Goal: Find specific page/section

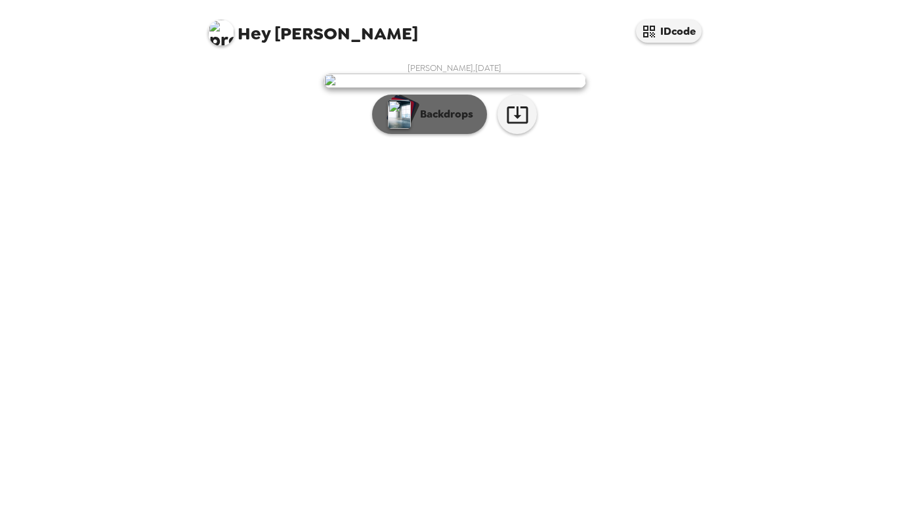
click at [407, 129] on img "button" at bounding box center [399, 114] width 23 height 29
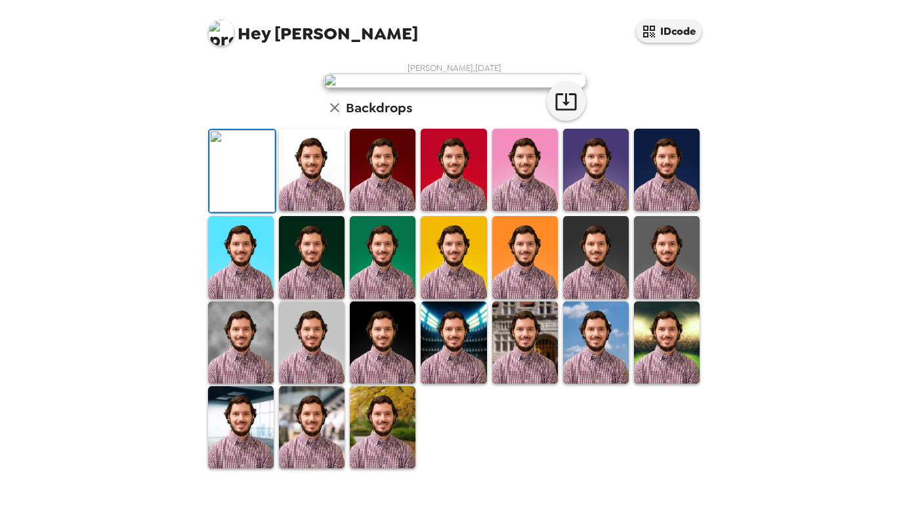
scroll to position [202, 0]
click at [250, 383] on img at bounding box center [241, 342] width 66 height 82
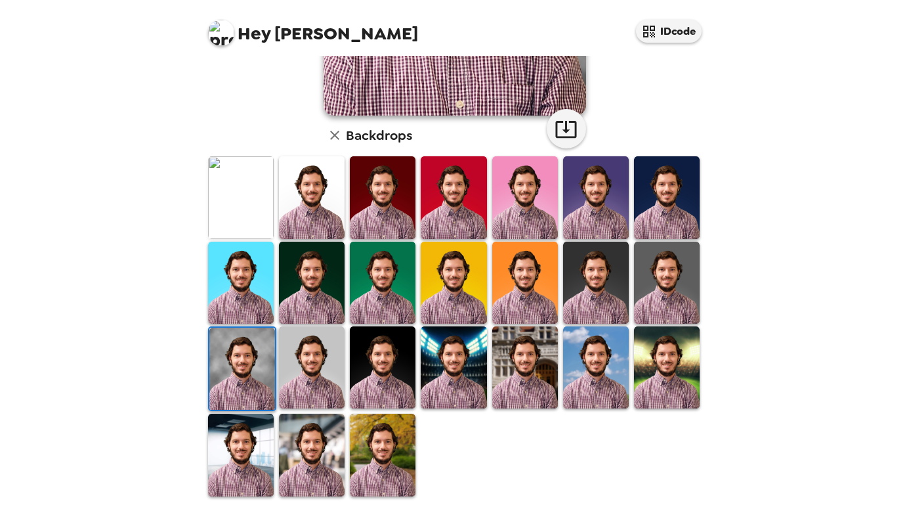
scroll to position [287, 0]
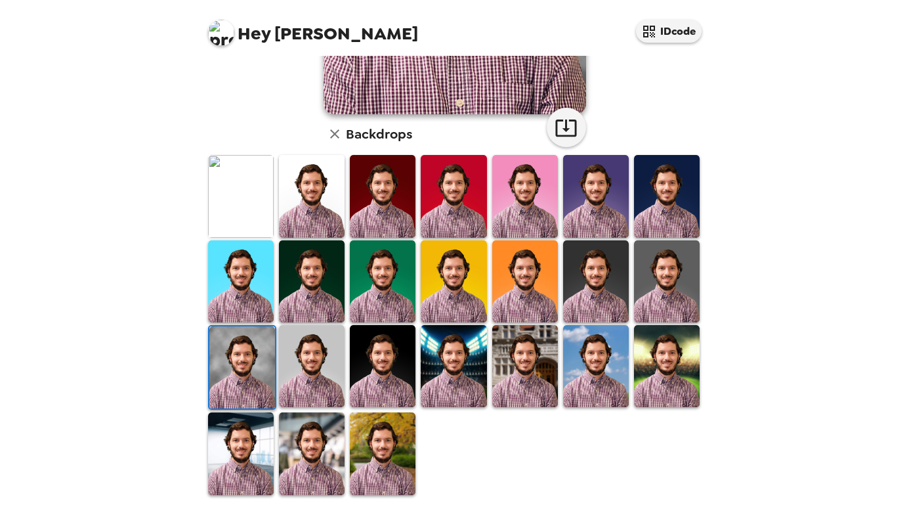
click at [319, 376] on img at bounding box center [312, 366] width 66 height 82
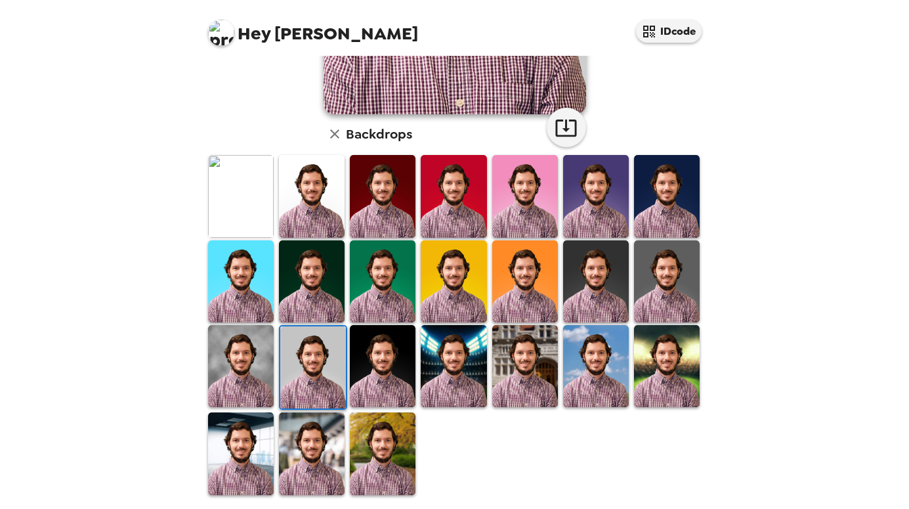
click at [234, 439] on img at bounding box center [241, 453] width 66 height 82
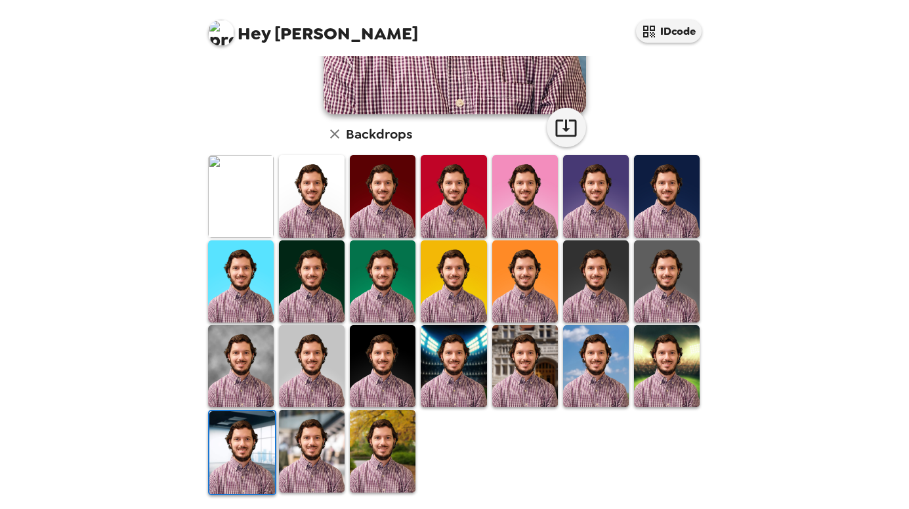
click at [238, 372] on img at bounding box center [241, 366] width 66 height 82
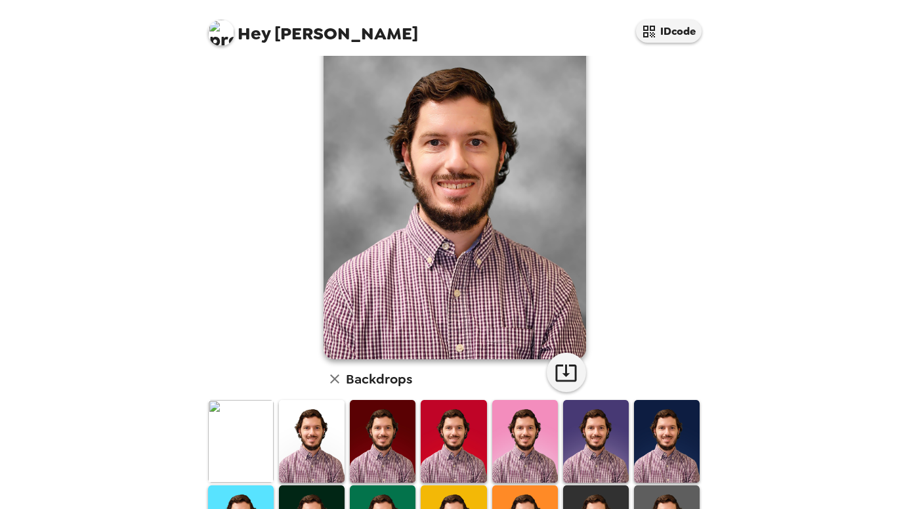
scroll to position [66, 0]
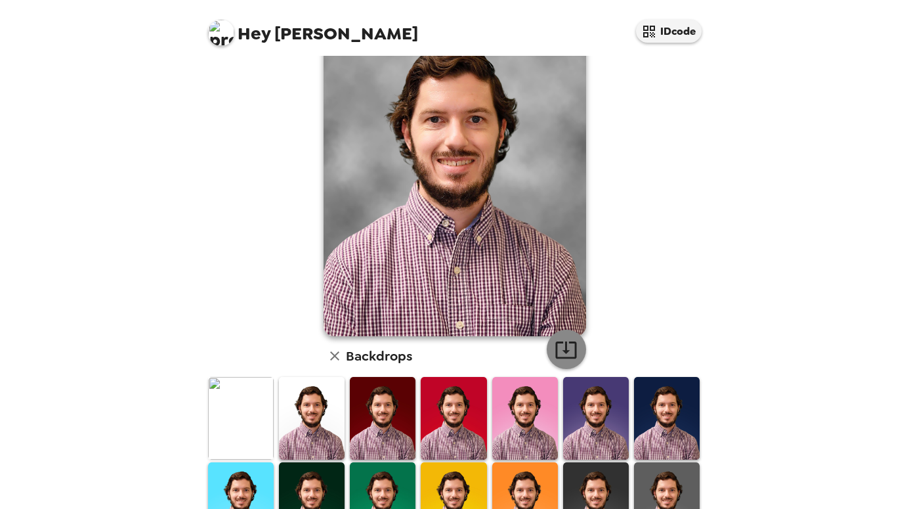
click at [560, 348] on icon "button" at bounding box center [565, 349] width 23 height 23
click at [800, 285] on div "Hey [PERSON_NAME] IDcode [PERSON_NAME] , [DATE] Backdrops" at bounding box center [454, 254] width 909 height 509
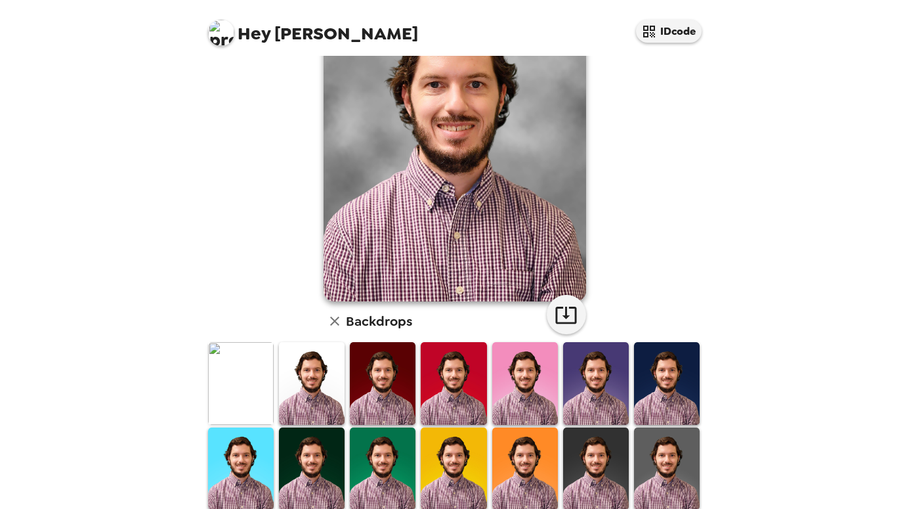
scroll to position [131, 0]
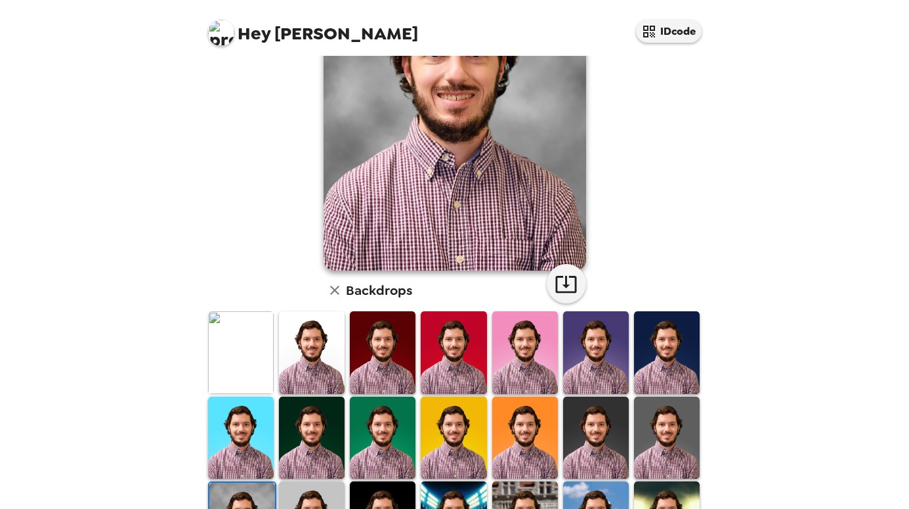
click at [638, 468] on img at bounding box center [667, 437] width 66 height 82
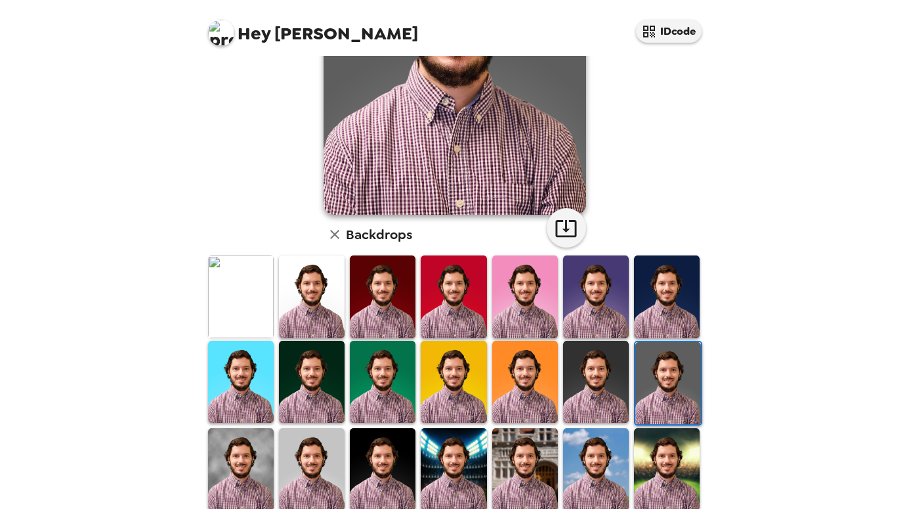
scroll to position [262, 0]
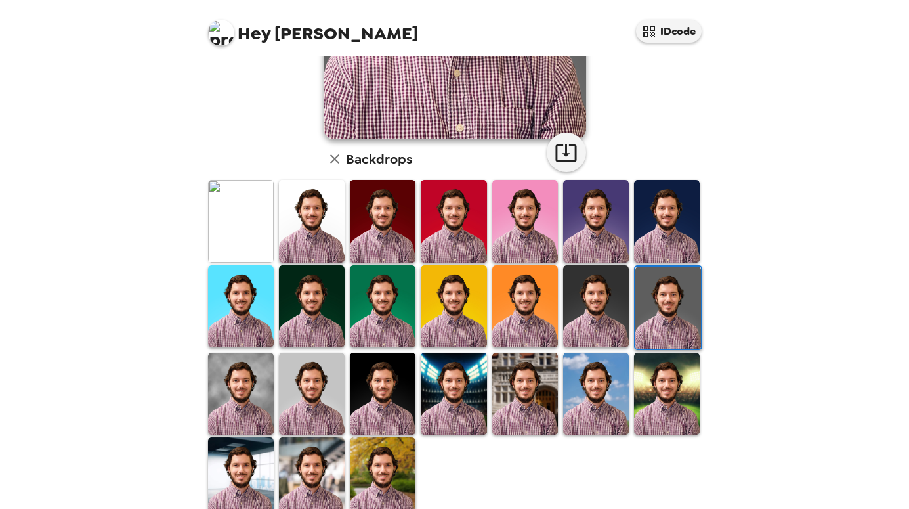
click at [303, 380] on img at bounding box center [312, 393] width 66 height 82
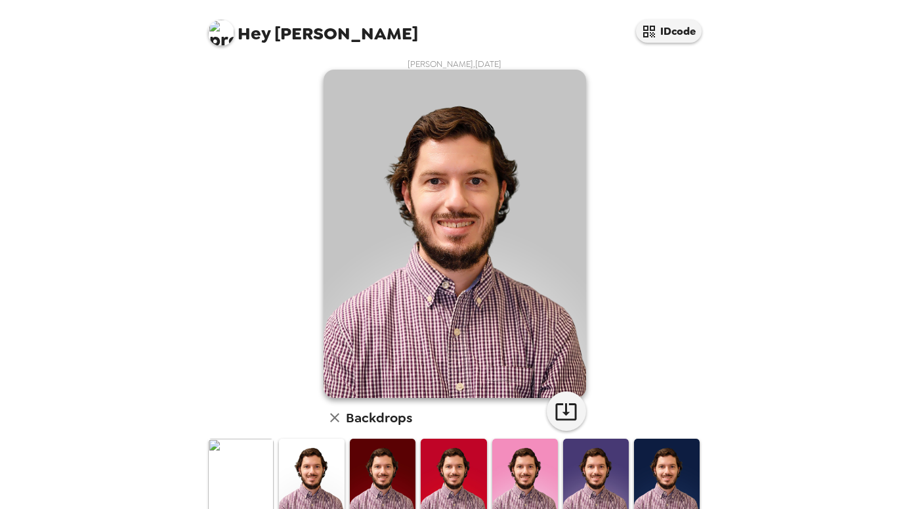
scroll to position [0, 0]
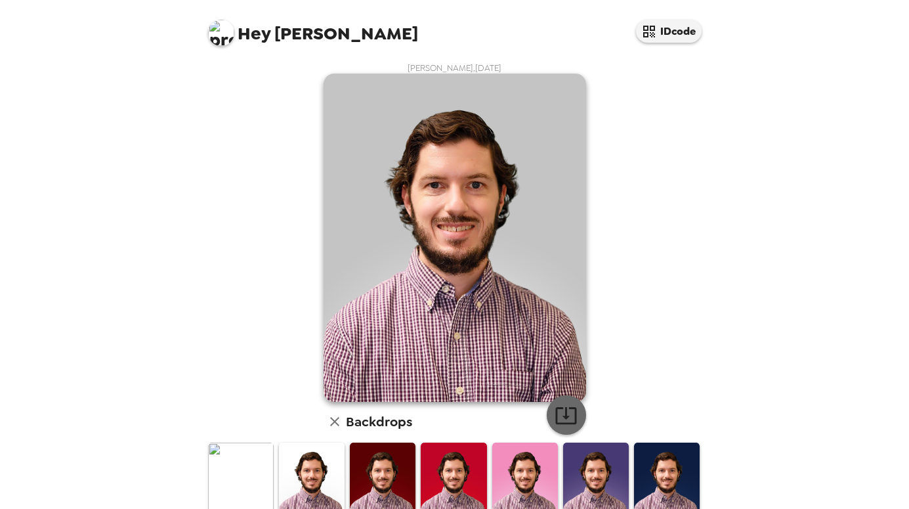
click at [560, 422] on icon "button" at bounding box center [565, 415] width 23 height 23
click at [823, 259] on div "Hey [PERSON_NAME] IDcode [PERSON_NAME] , [DATE] Backdrops" at bounding box center [454, 254] width 909 height 509
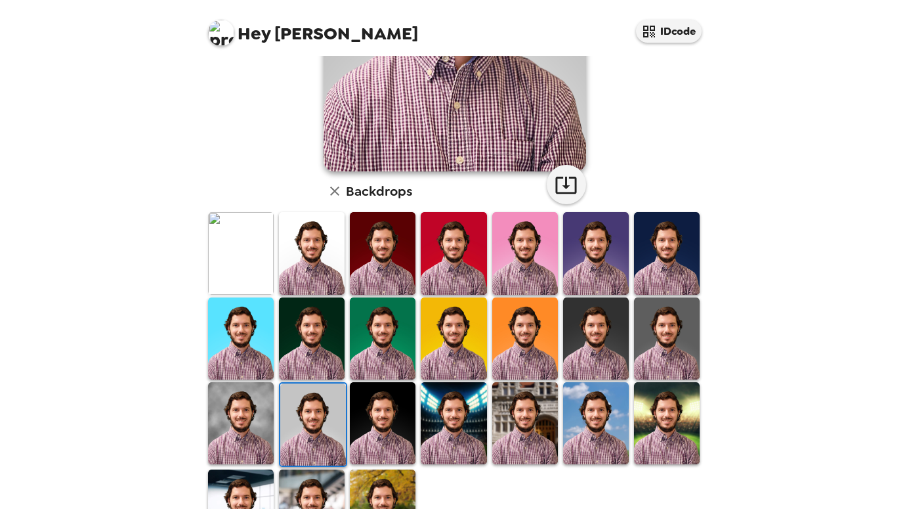
scroll to position [262, 0]
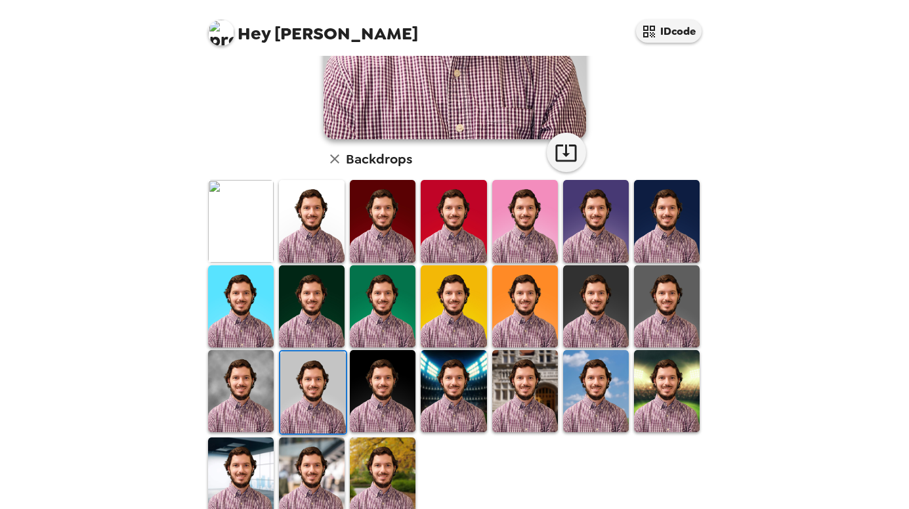
click at [661, 291] on img at bounding box center [667, 306] width 66 height 82
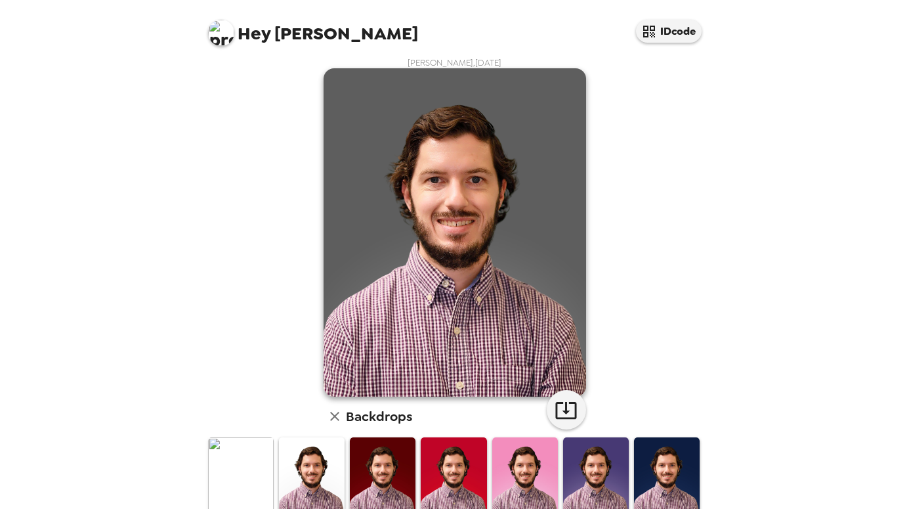
scroll to position [0, 0]
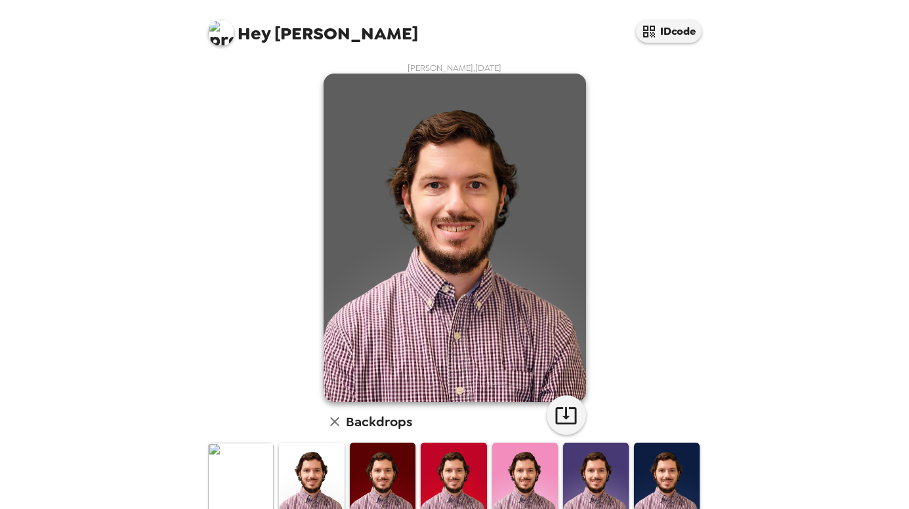
click at [542, 422] on div "Backdrops" at bounding box center [454, 421] width 262 height 26
click at [554, 418] on icon "button" at bounding box center [565, 415] width 23 height 23
